Goal: Find specific page/section: Find specific page/section

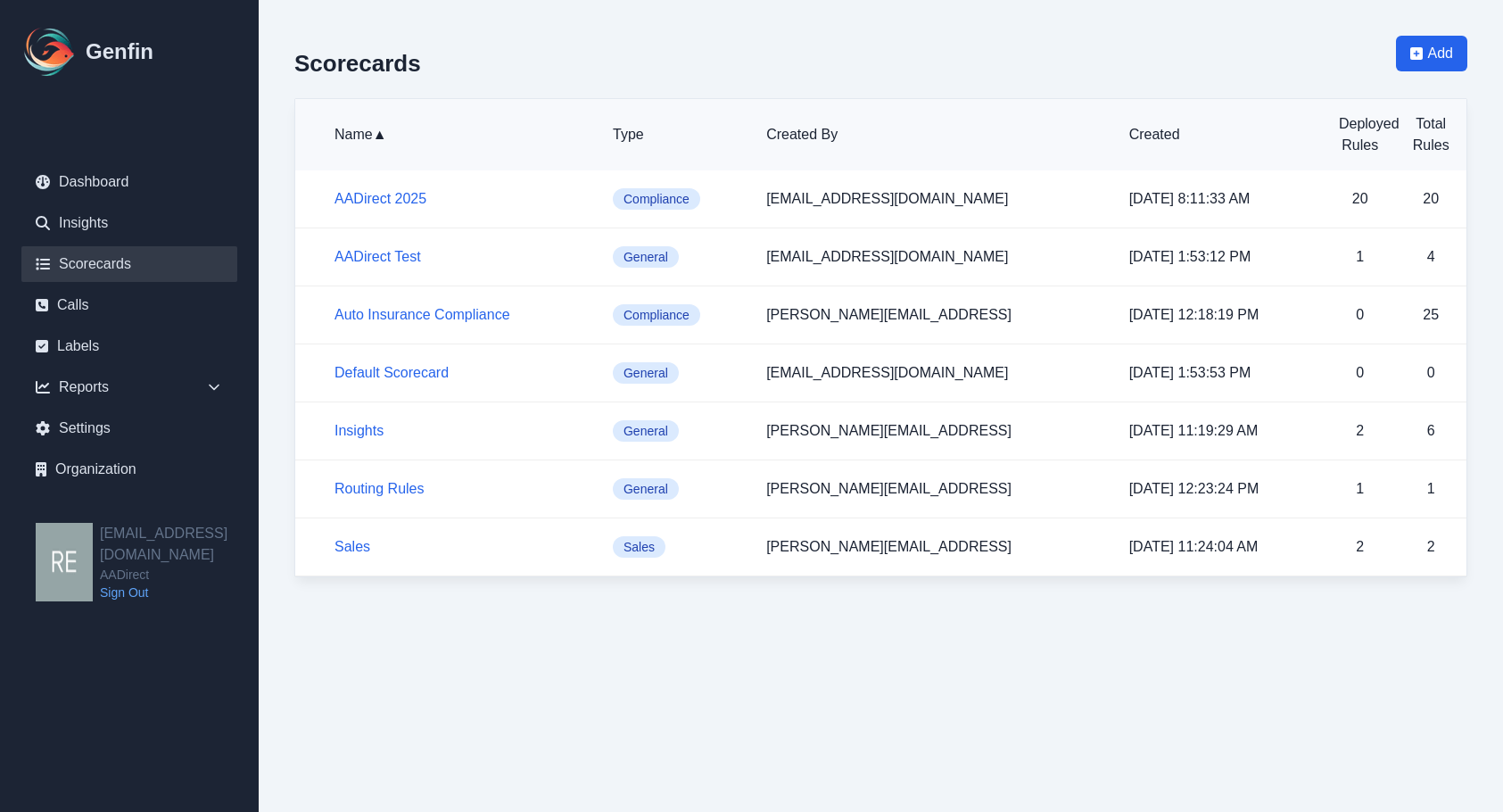
click at [1306, 612] on html "Genfin Dashboard Insights Scorecards Calls Labels Reports Sales Compliance Agen…" at bounding box center [752, 306] width 1503 height 612
click at [91, 307] on link "Calls" at bounding box center [129, 305] width 216 height 35
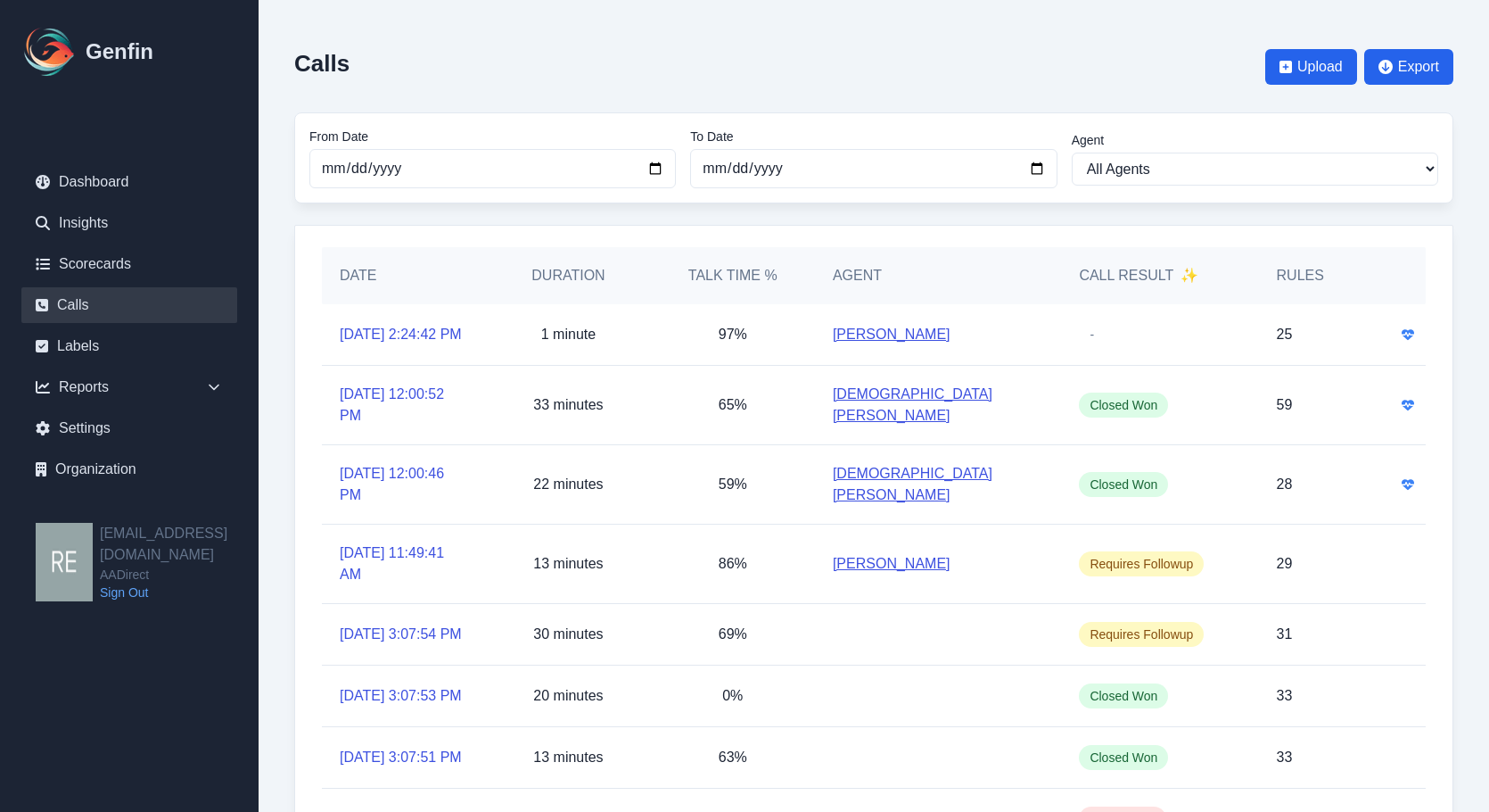
click at [862, 334] on link "Chris Smith" at bounding box center [891, 335] width 118 height 22
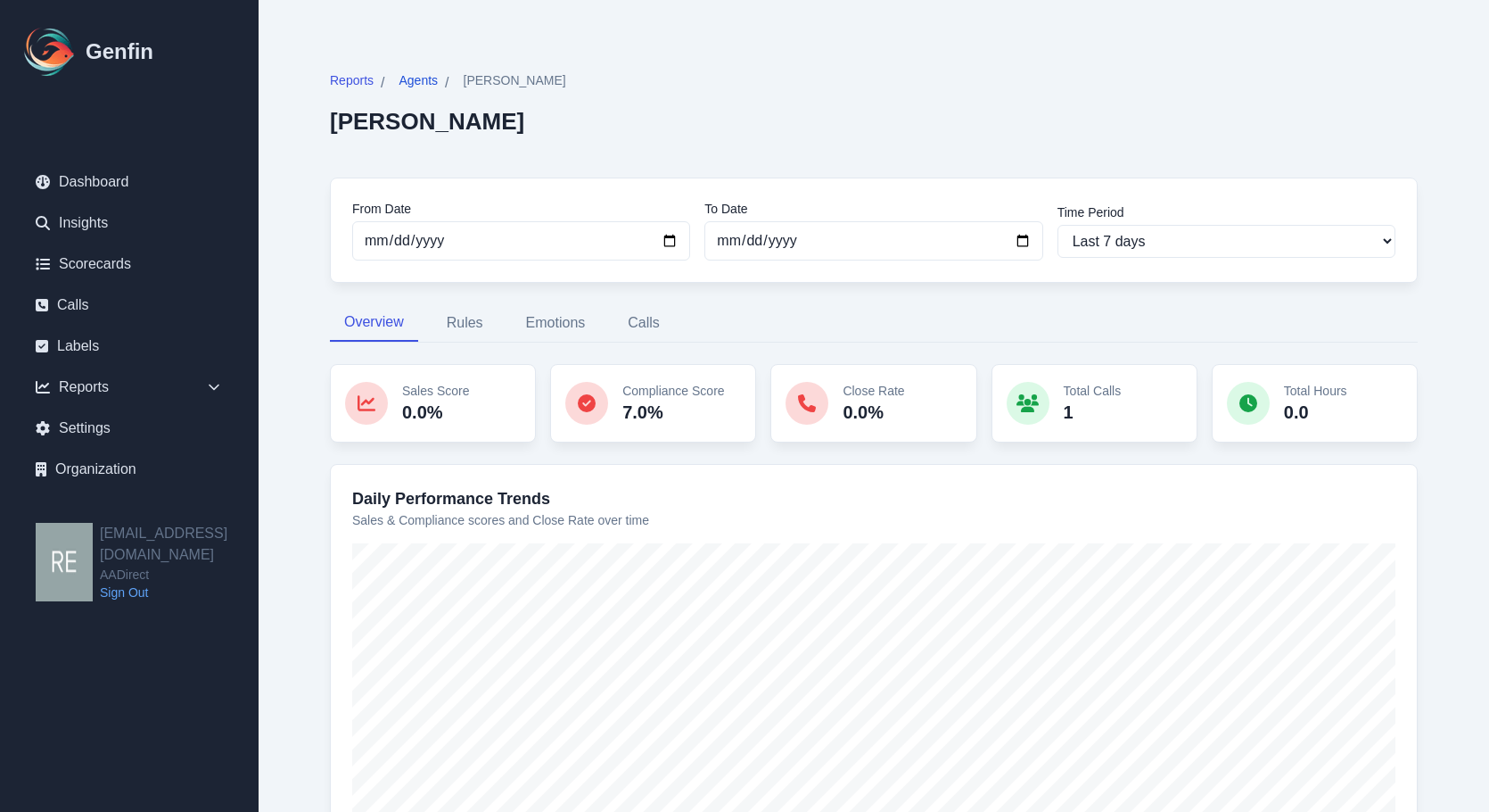
click at [433, 76] on span "Agents" at bounding box center [418, 80] width 39 height 18
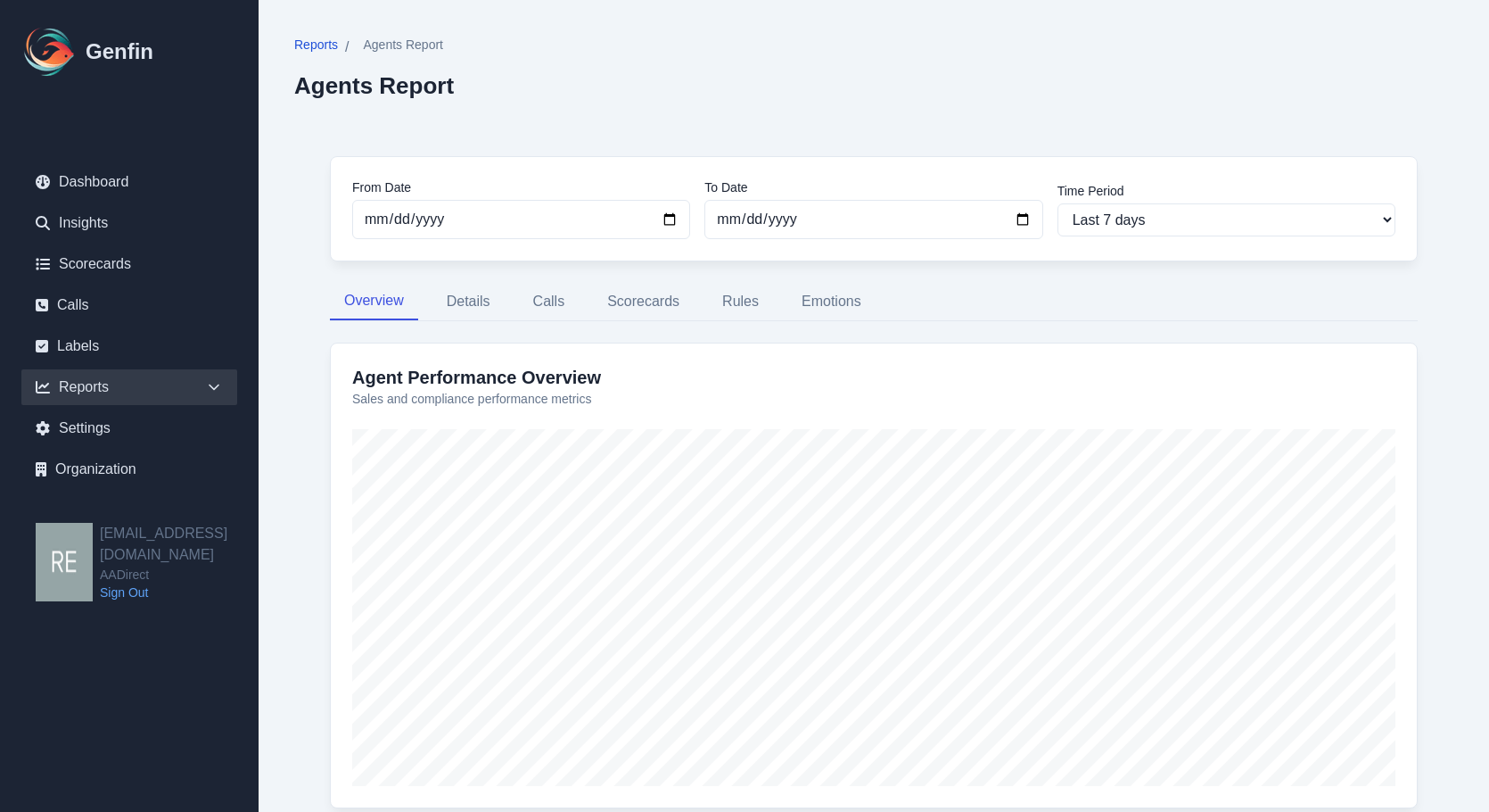
click at [331, 51] on span "Reports" at bounding box center [315, 44] width 44 height 18
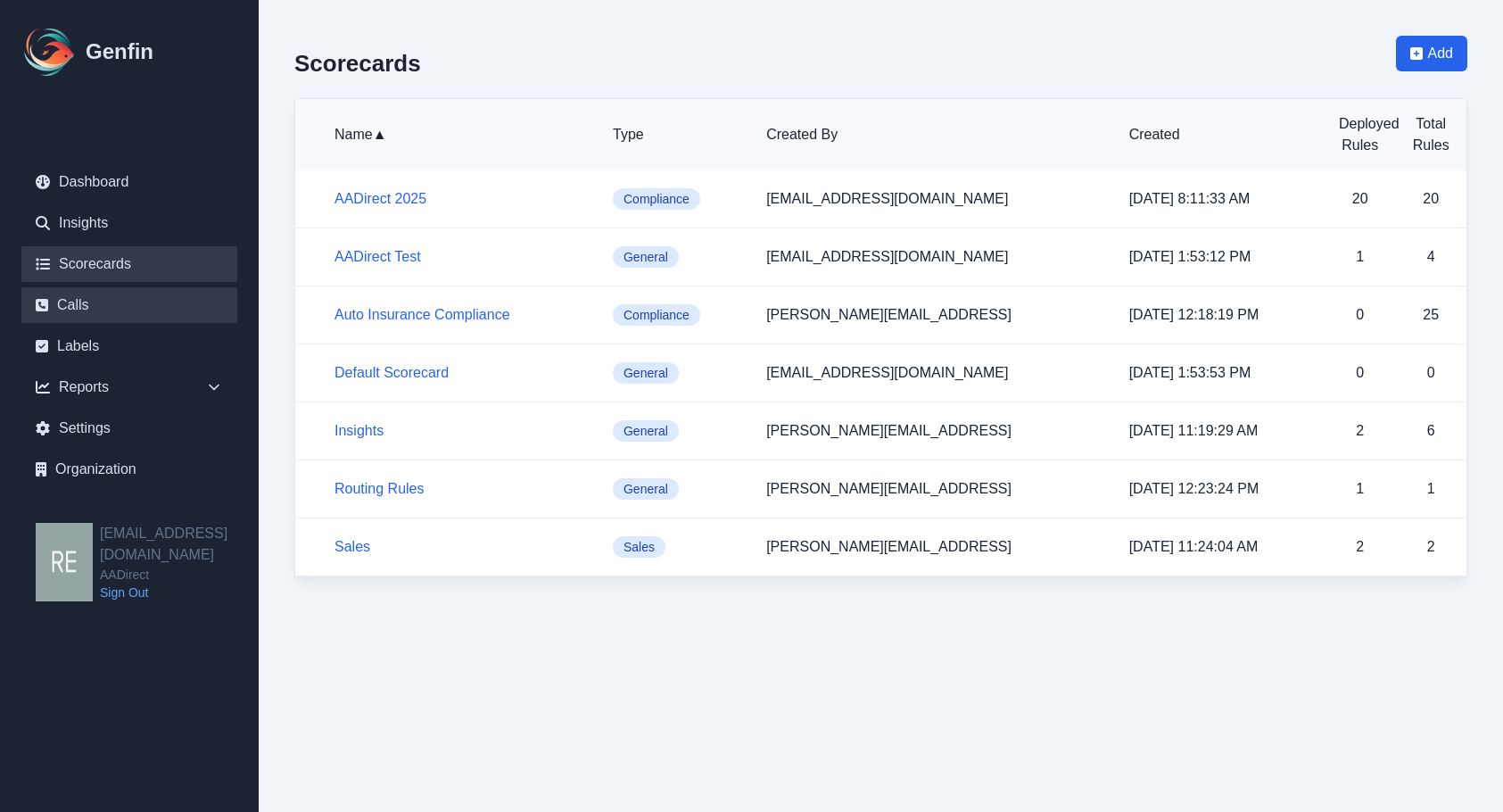
click at [105, 303] on link "Calls" at bounding box center [129, 305] width 216 height 35
